Goal: Task Accomplishment & Management: Manage account settings

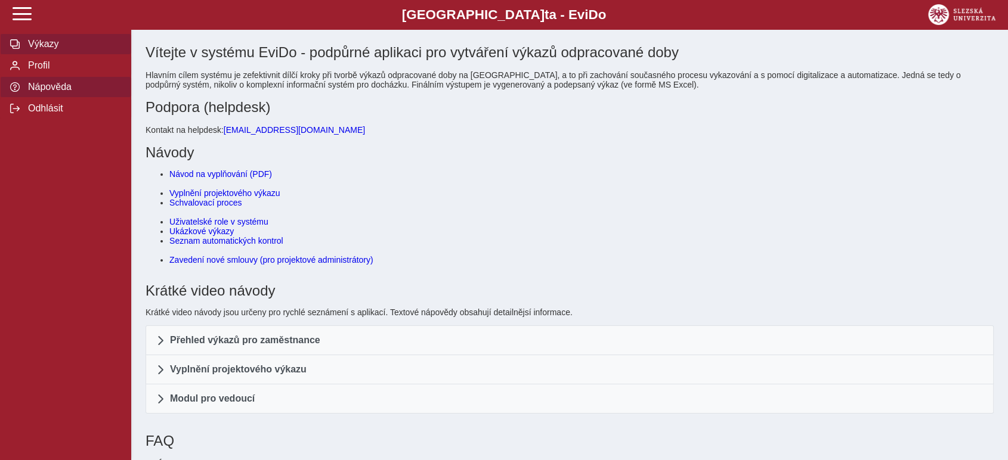
click at [61, 42] on span "Výkazy" at bounding box center [72, 44] width 97 height 11
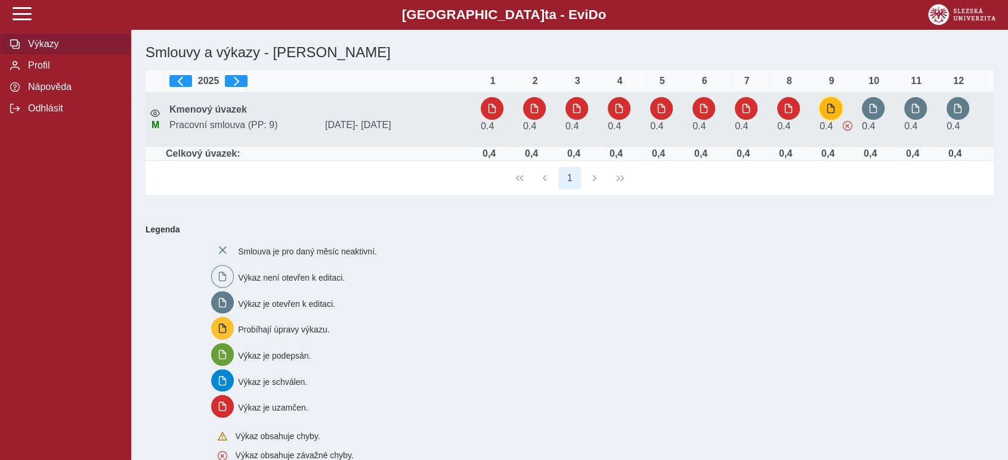
click at [828, 116] on button "button" at bounding box center [830, 108] width 23 height 23
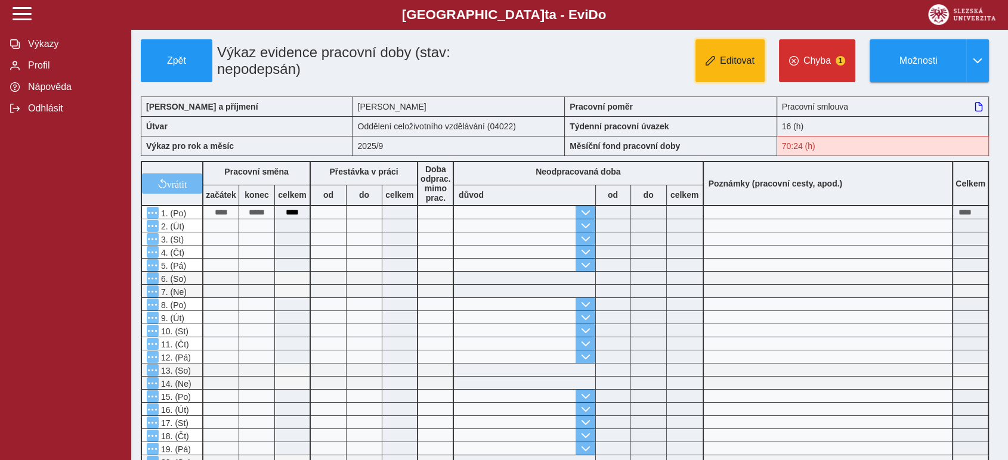
click at [727, 49] on button "Editovat" at bounding box center [729, 60] width 69 height 43
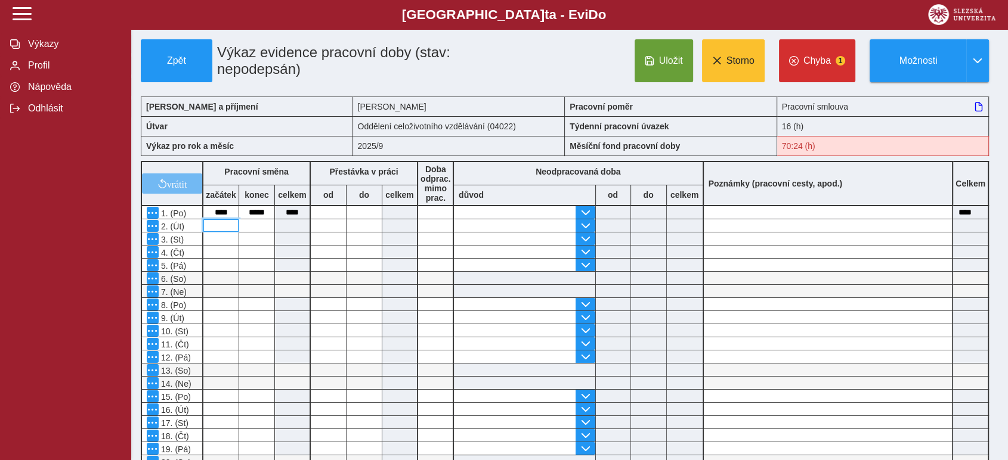
click at [214, 222] on input at bounding box center [220, 225] width 35 height 13
type input "*"
click at [263, 228] on input at bounding box center [256, 225] width 35 height 13
type input "**"
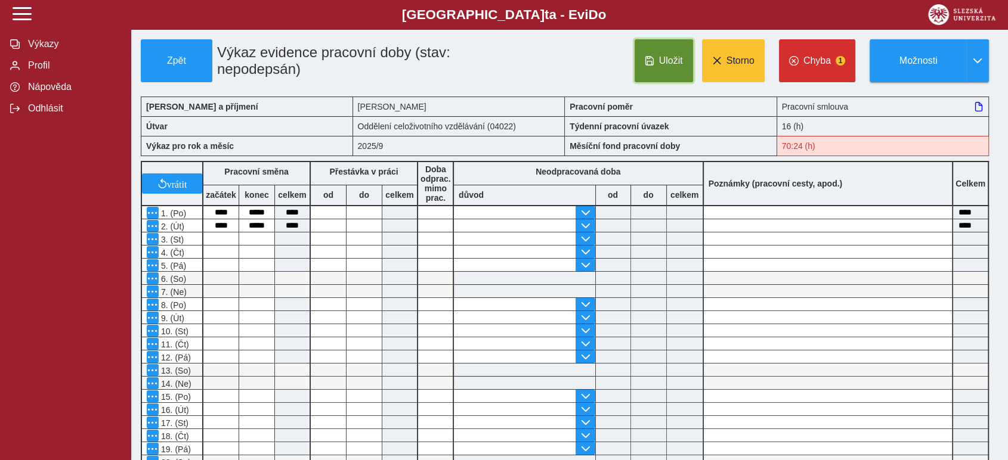
click at [658, 57] on button "Uložit" at bounding box center [664, 60] width 58 height 43
